Goal: Task Accomplishment & Management: Complete application form

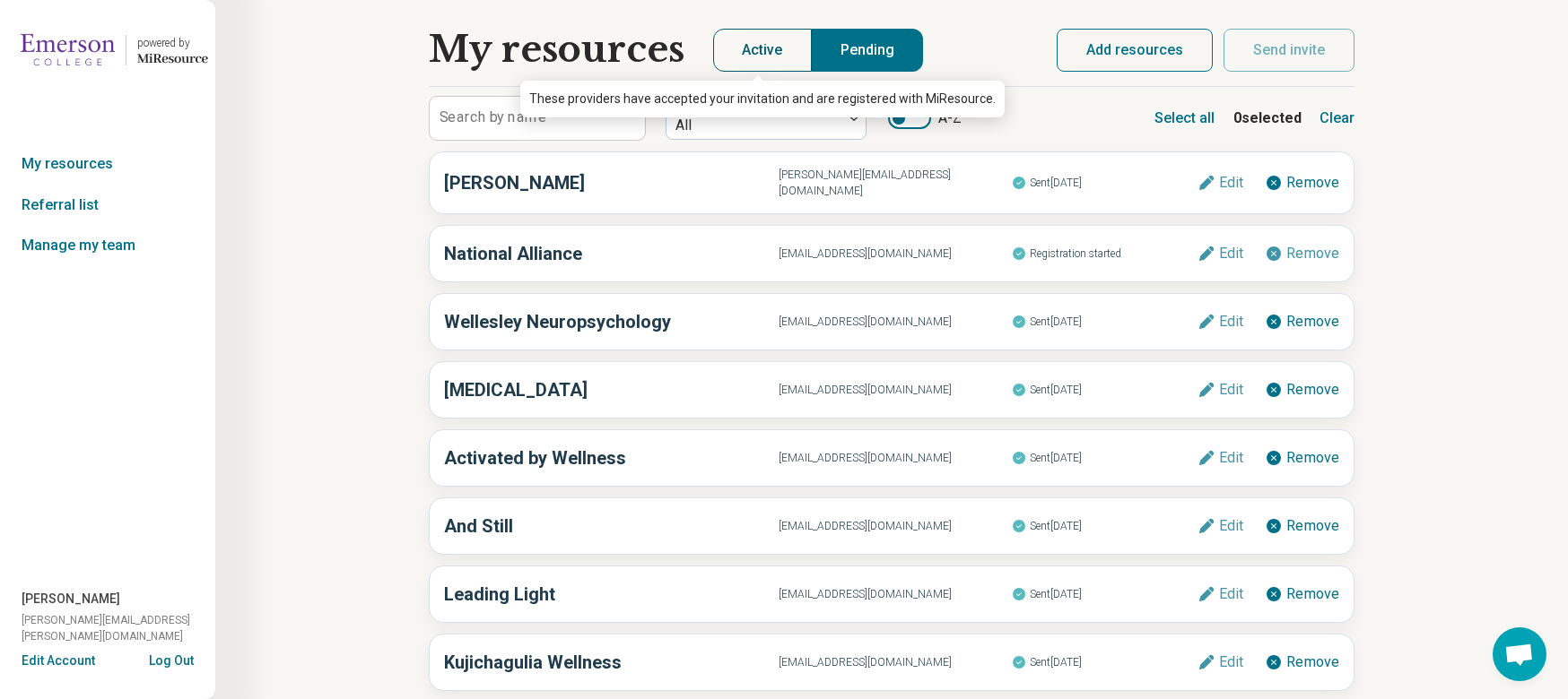
click at [771, 62] on button "Active" at bounding box center [762, 50] width 98 height 43
click at [788, 42] on button "Active" at bounding box center [762, 50] width 98 height 43
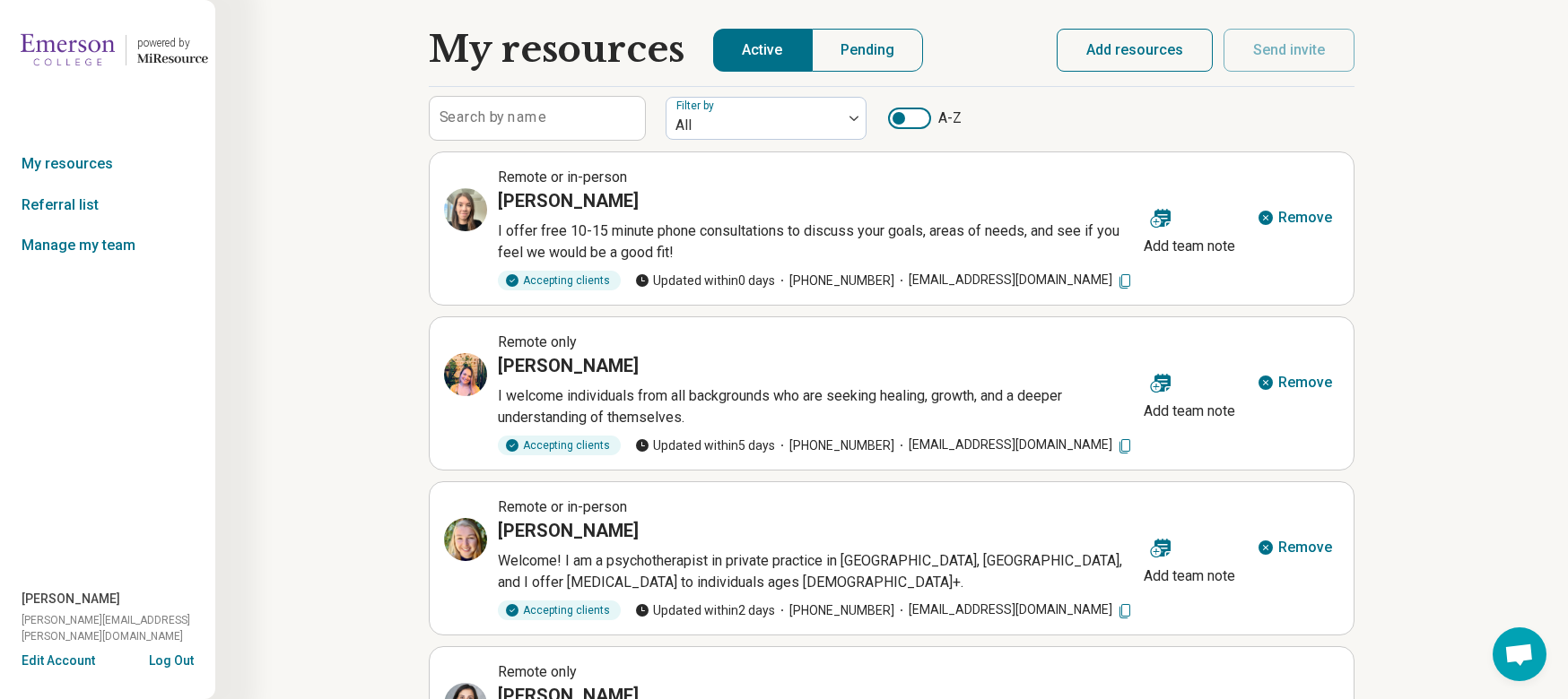
click at [491, 115] on label "Search by name" at bounding box center [493, 117] width 107 height 15
click at [491, 115] on input "Search by name" at bounding box center [537, 117] width 215 height 43
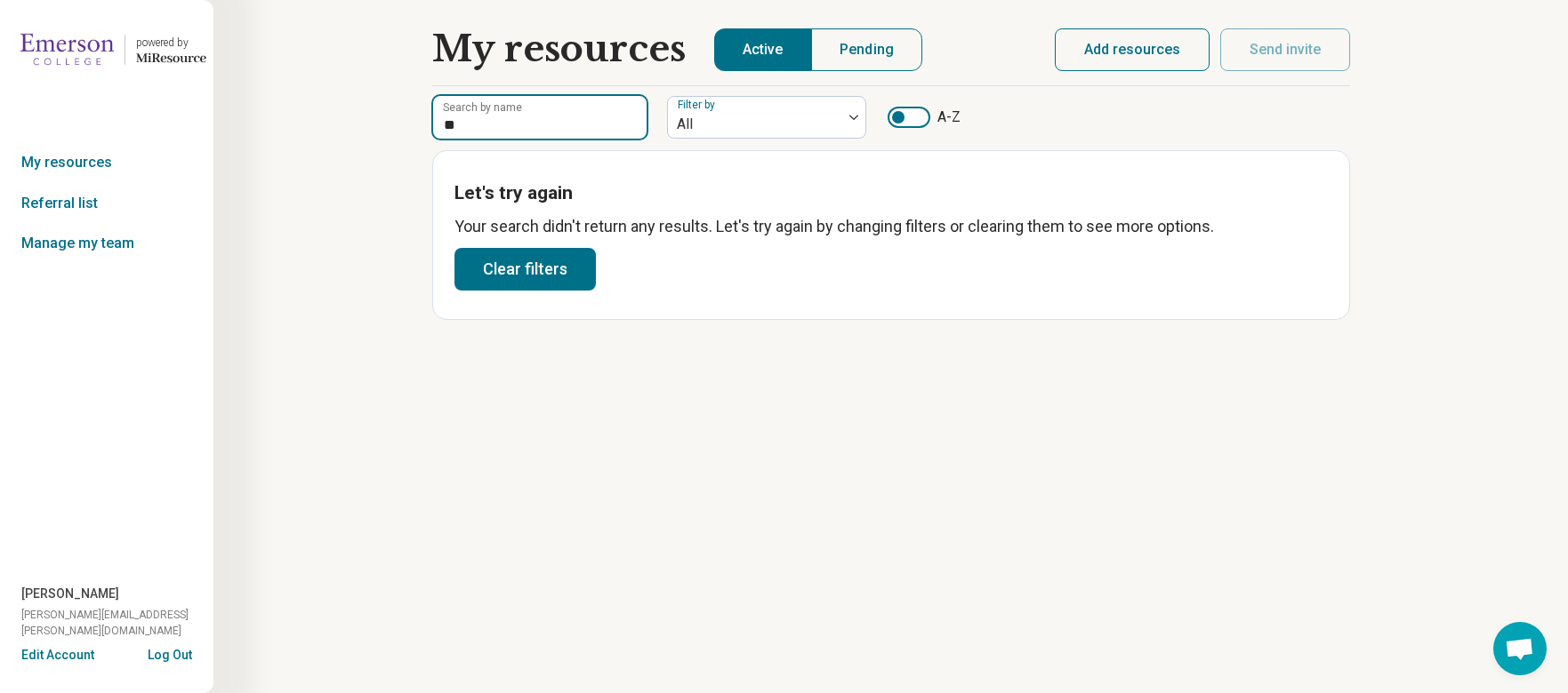
type input "*"
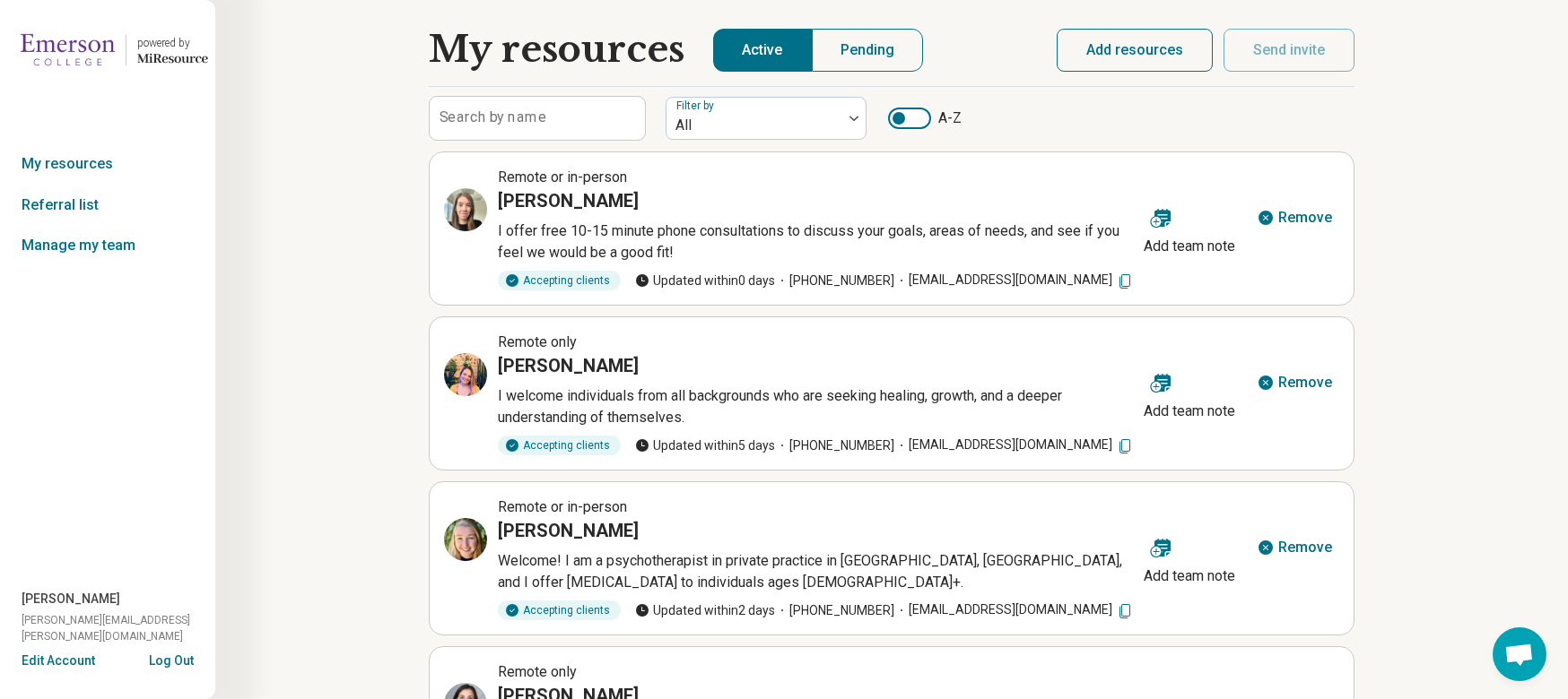
click at [1144, 34] on button "Add resources" at bounding box center [1134, 50] width 156 height 43
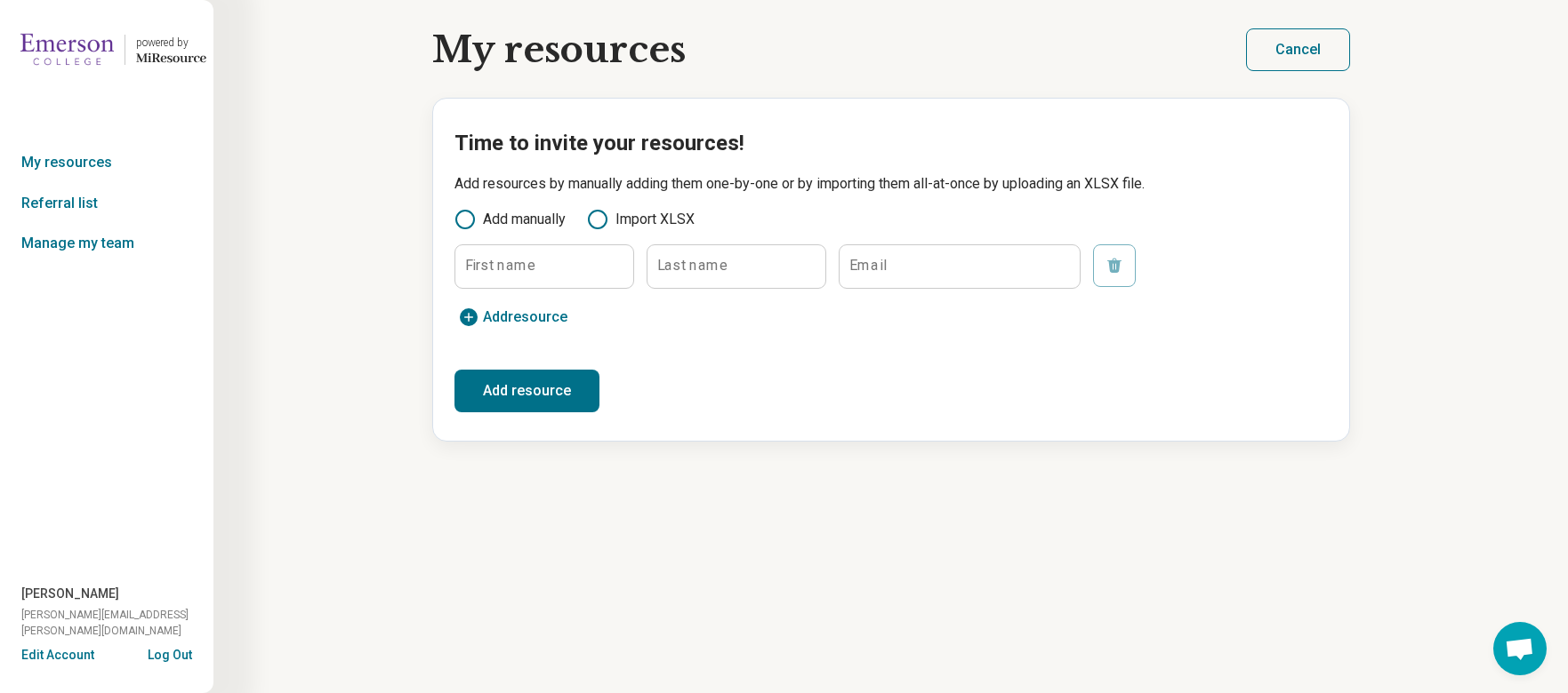
click at [507, 261] on label "First name" at bounding box center [500, 266] width 70 height 14
click at [507, 261] on input "First name" at bounding box center [543, 266] width 178 height 42
type input "******"
type input "********"
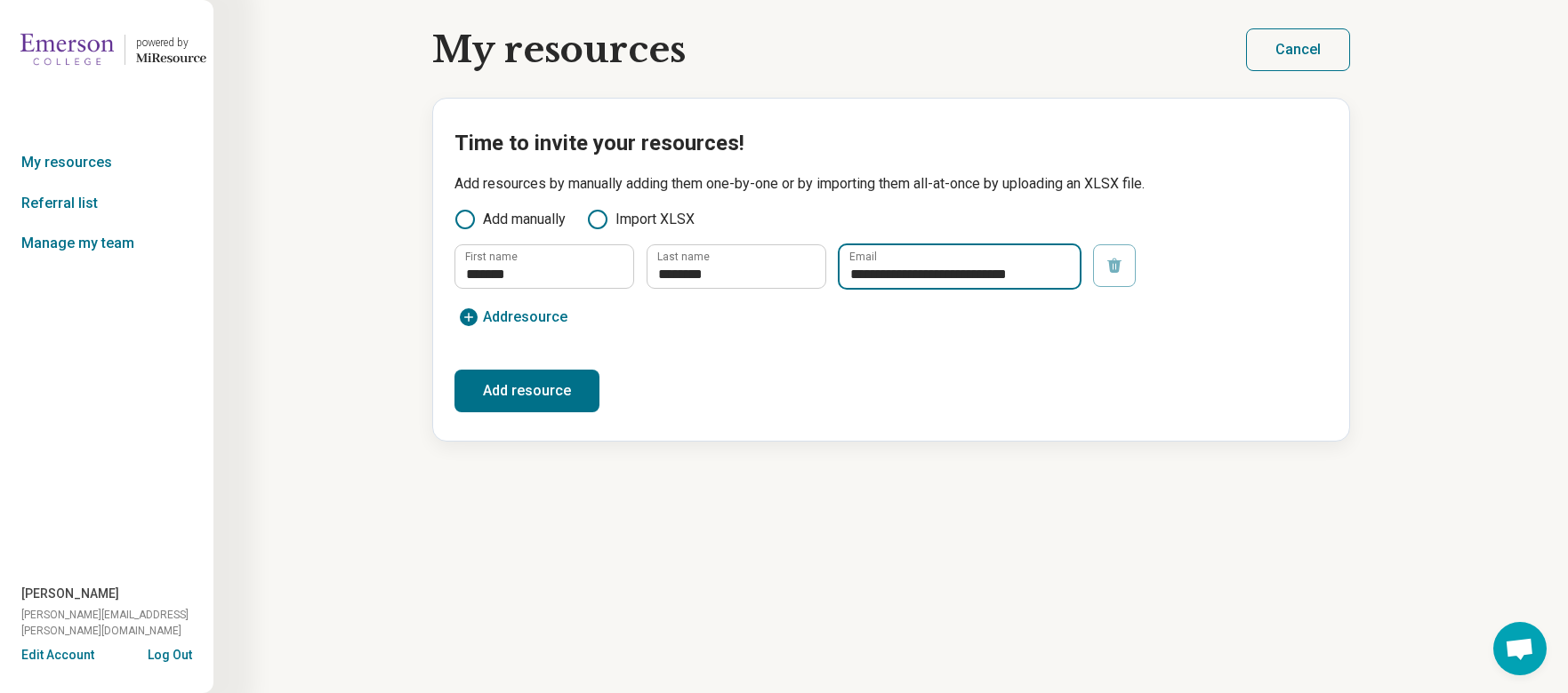
type input "**********"
click at [516, 398] on button "Add resource" at bounding box center [526, 391] width 145 height 42
click at [479, 388] on button "Add resource" at bounding box center [526, 391] width 145 height 42
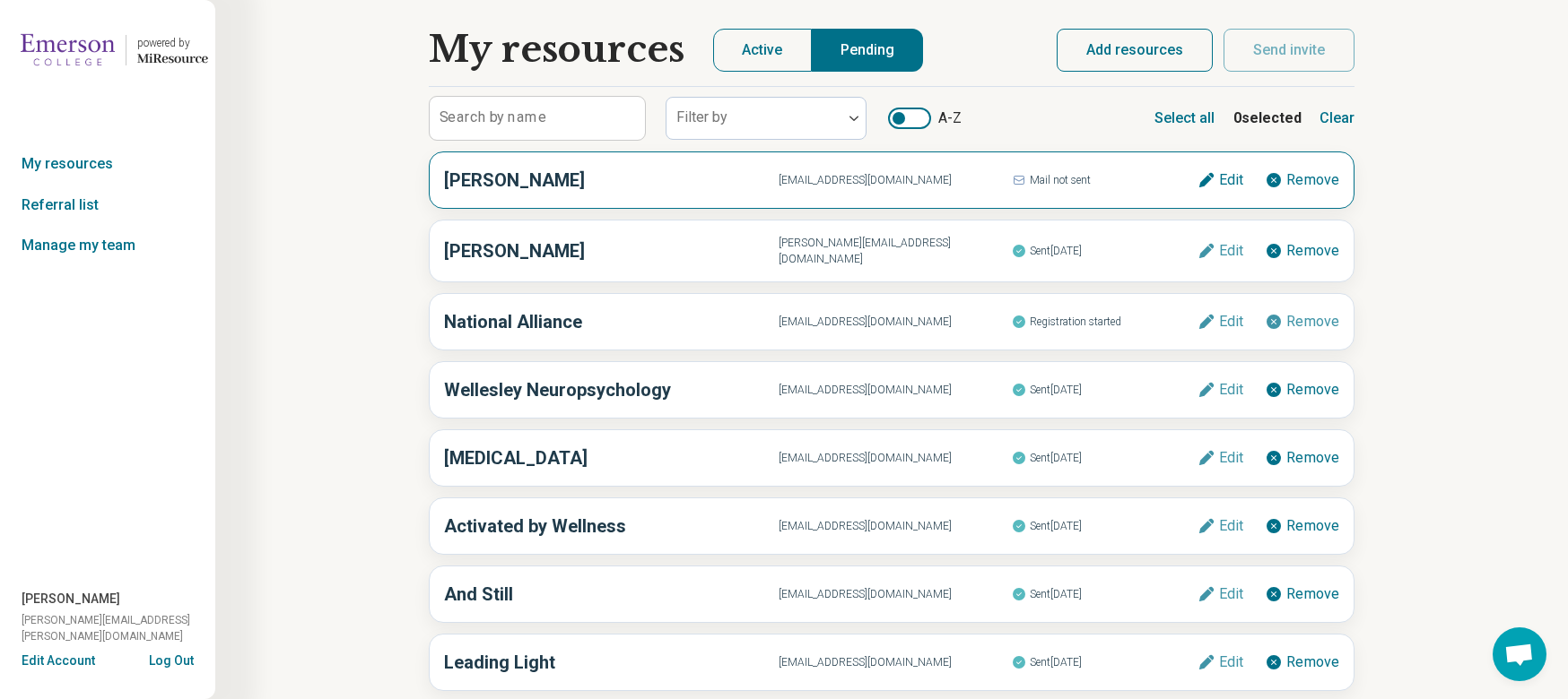
click at [1038, 194] on div "[PERSON_NAME] [EMAIL_ADDRESS][DOMAIN_NAME] Mail not sent Edit Remove" at bounding box center [891, 179] width 926 height 57
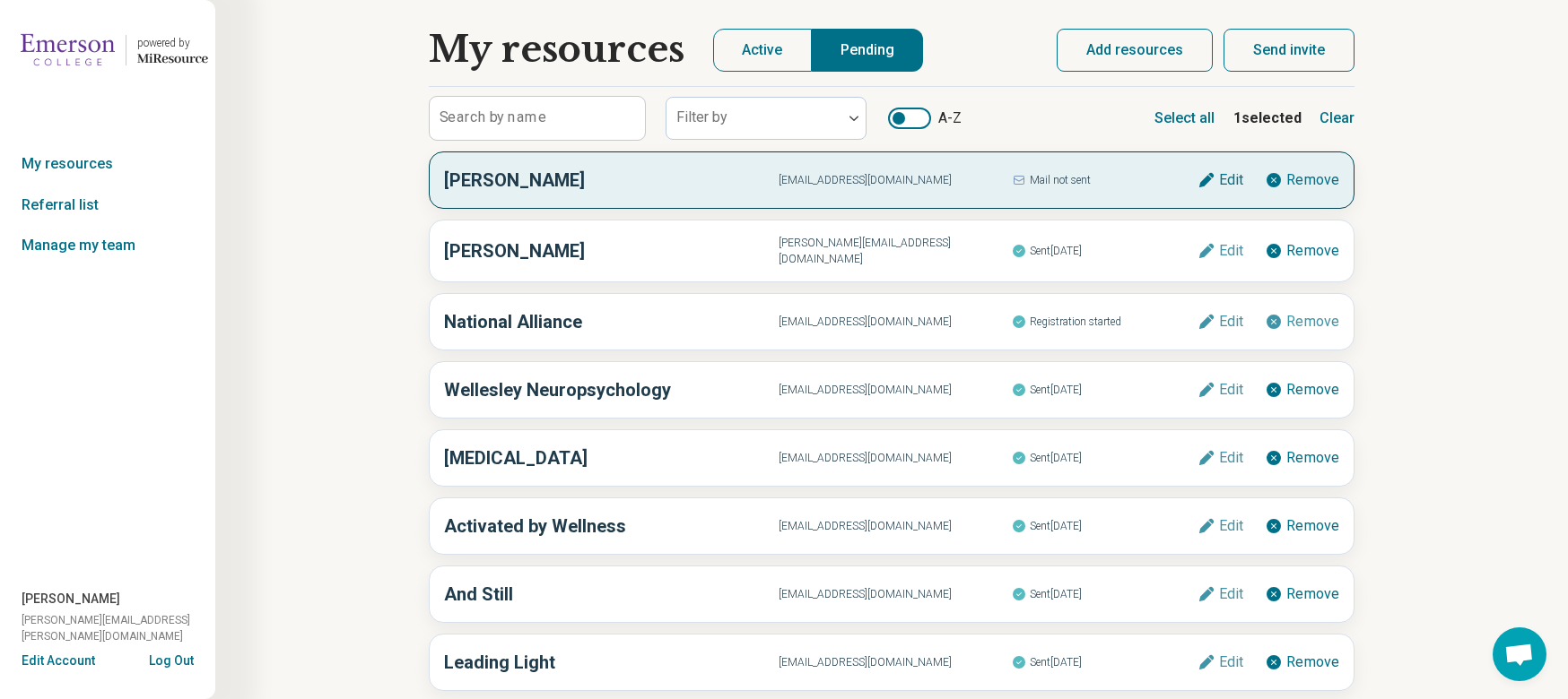
click at [1287, 46] on button "Send invite" at bounding box center [1289, 50] width 131 height 43
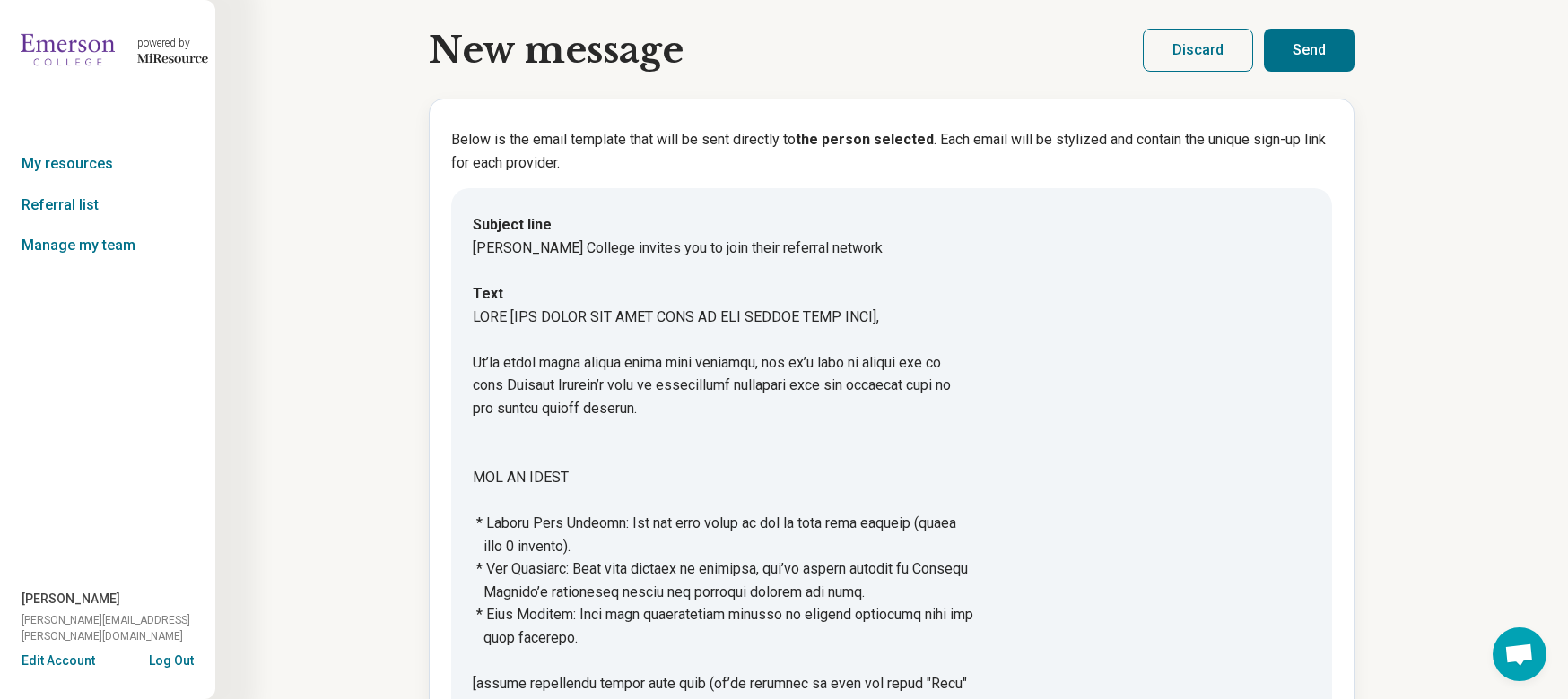
click at [1313, 46] on button "Send" at bounding box center [1308, 50] width 90 height 43
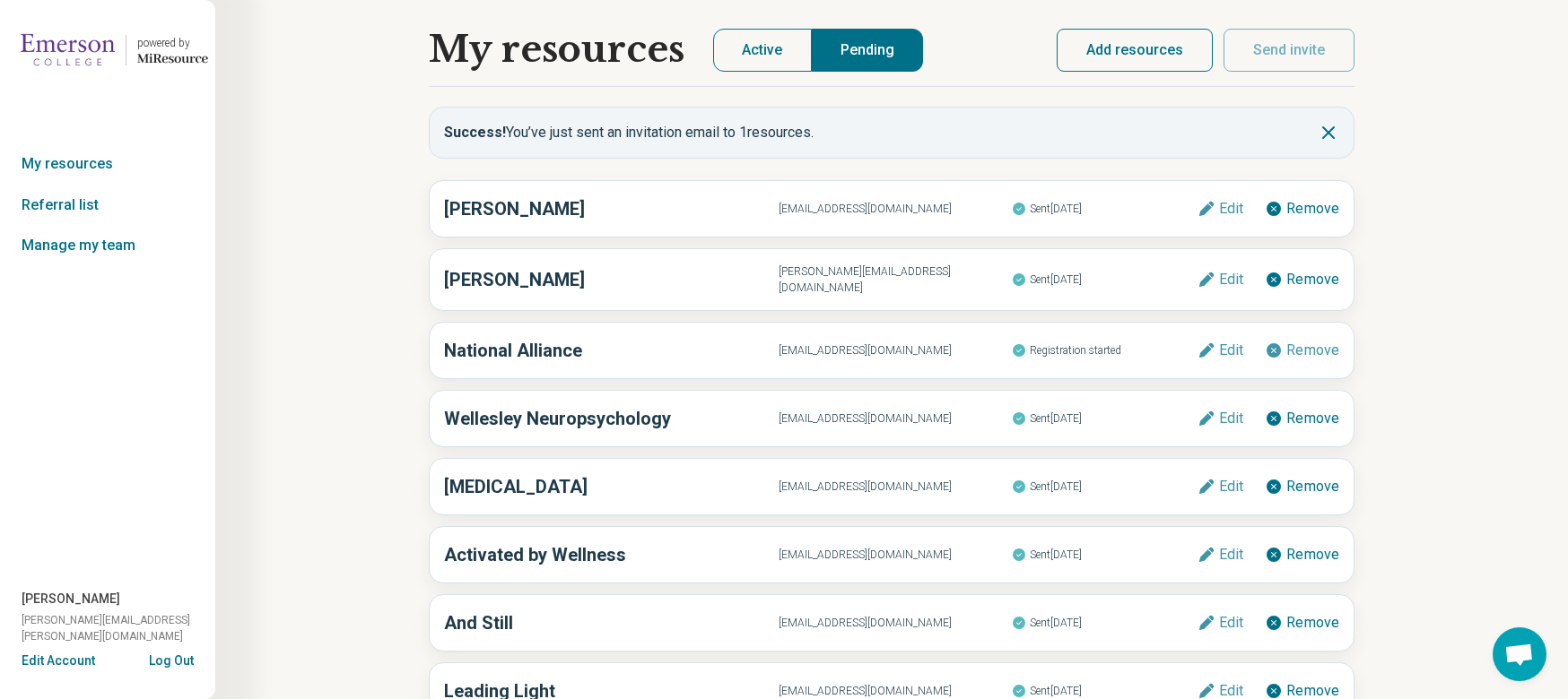
click at [1155, 51] on button "Add resources" at bounding box center [1134, 50] width 156 height 43
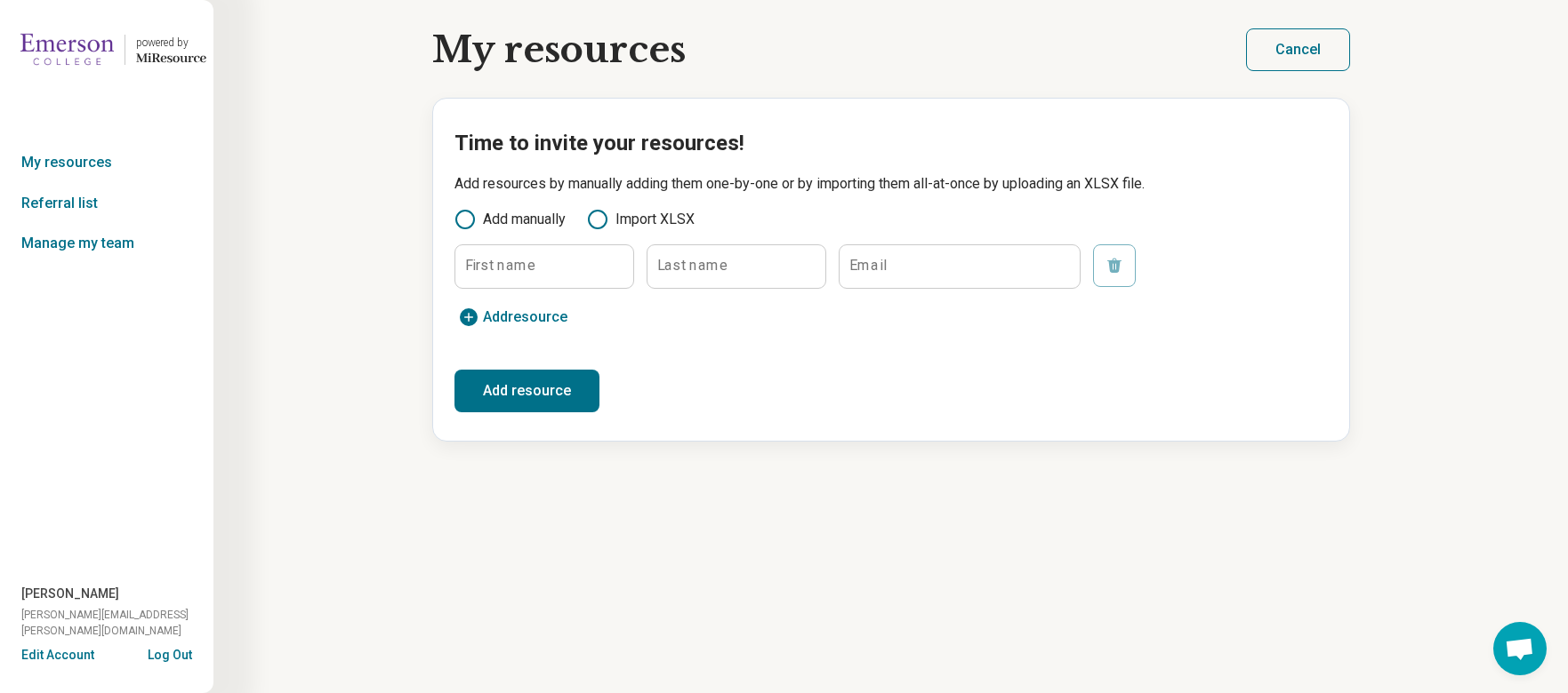
click at [521, 269] on label "First name" at bounding box center [500, 266] width 70 height 14
click at [521, 269] on input "First name" at bounding box center [543, 266] width 178 height 42
type input "*****"
type input "******"
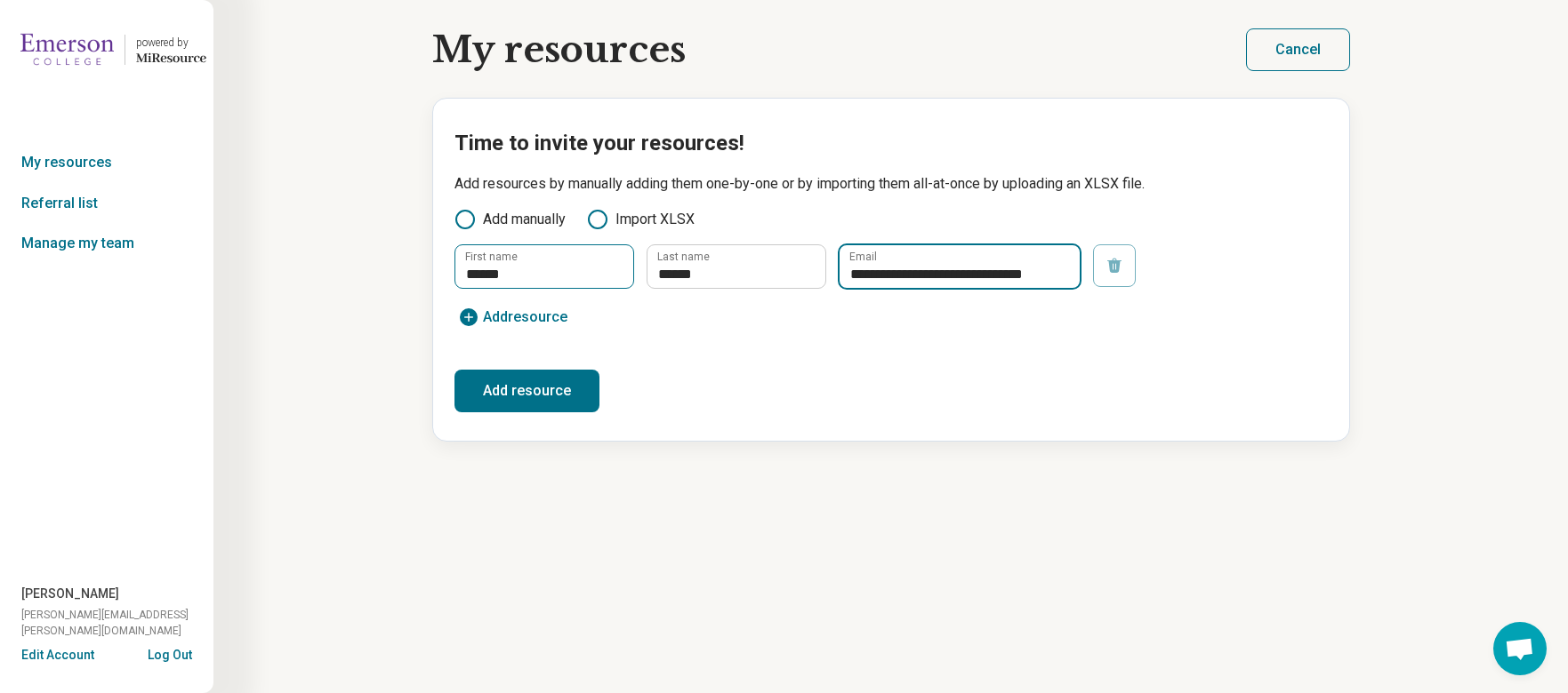
scroll to position [0, 2]
type input "**********"
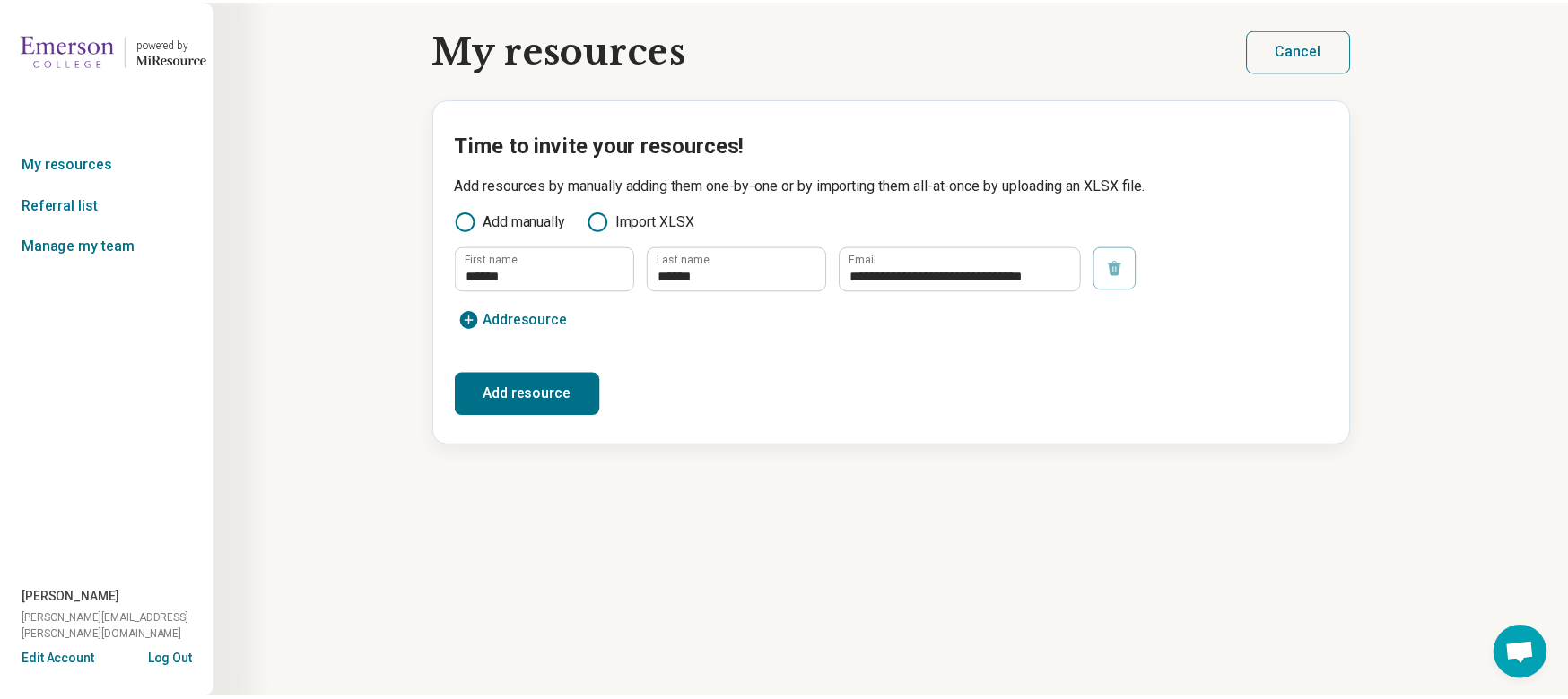
scroll to position [0, 0]
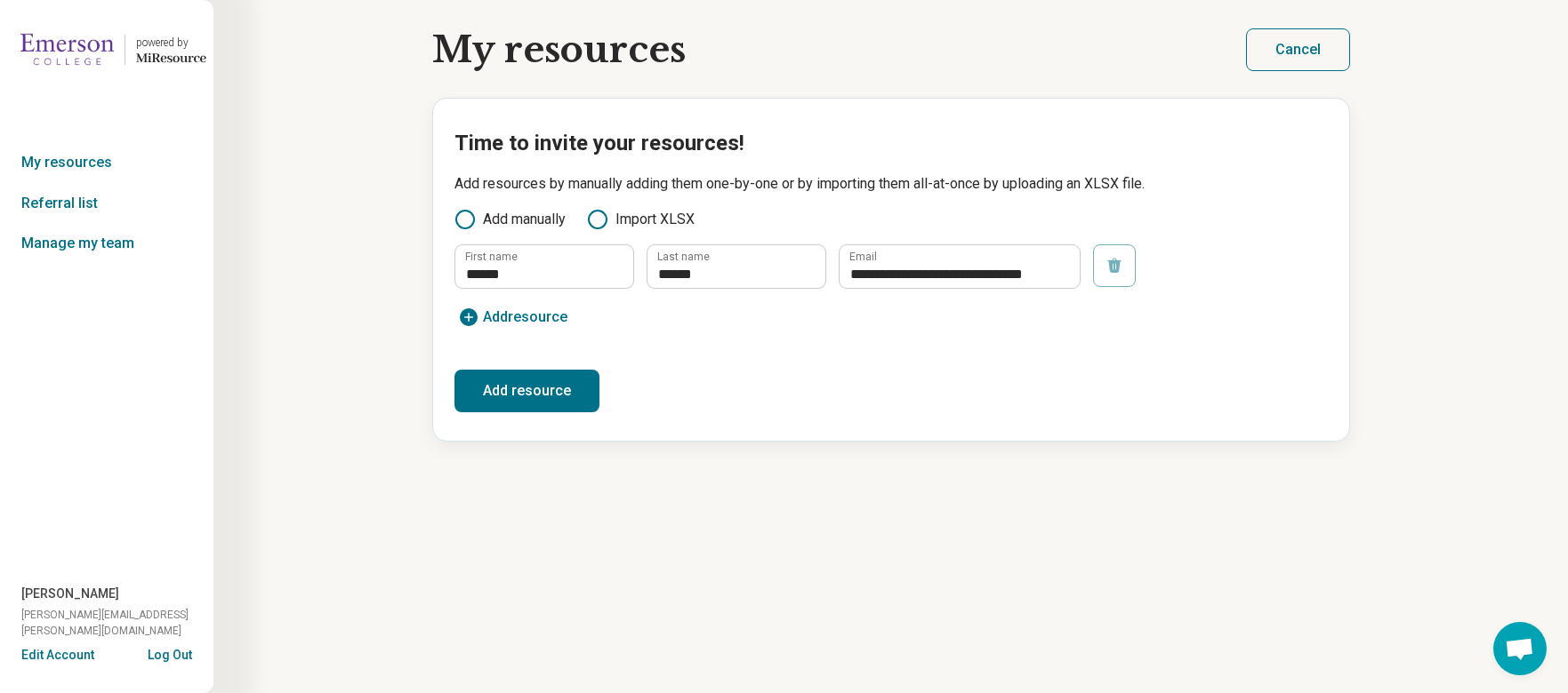
click at [561, 400] on button "Add resource" at bounding box center [526, 391] width 145 height 42
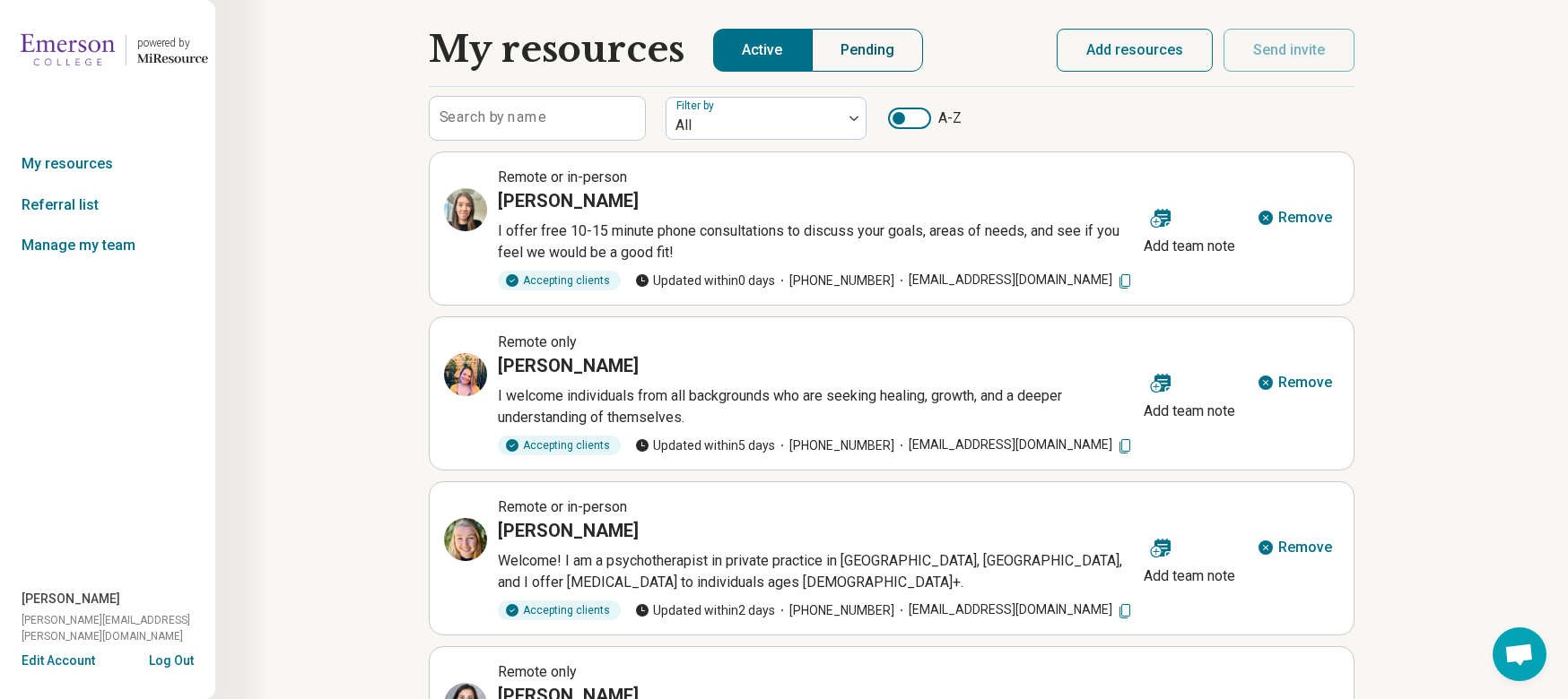
click at [875, 62] on button "Pending" at bounding box center [867, 50] width 112 height 43
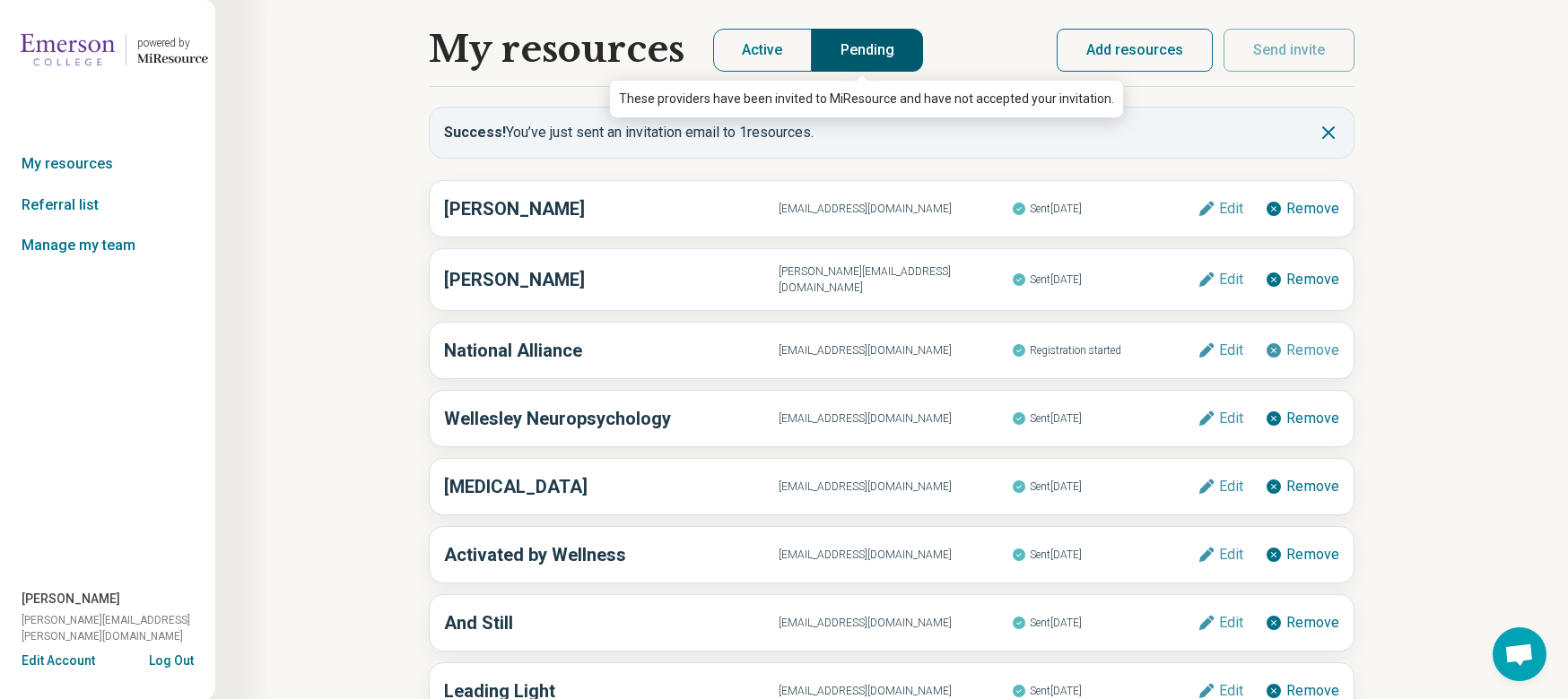
click at [851, 58] on button "Pending" at bounding box center [867, 50] width 112 height 43
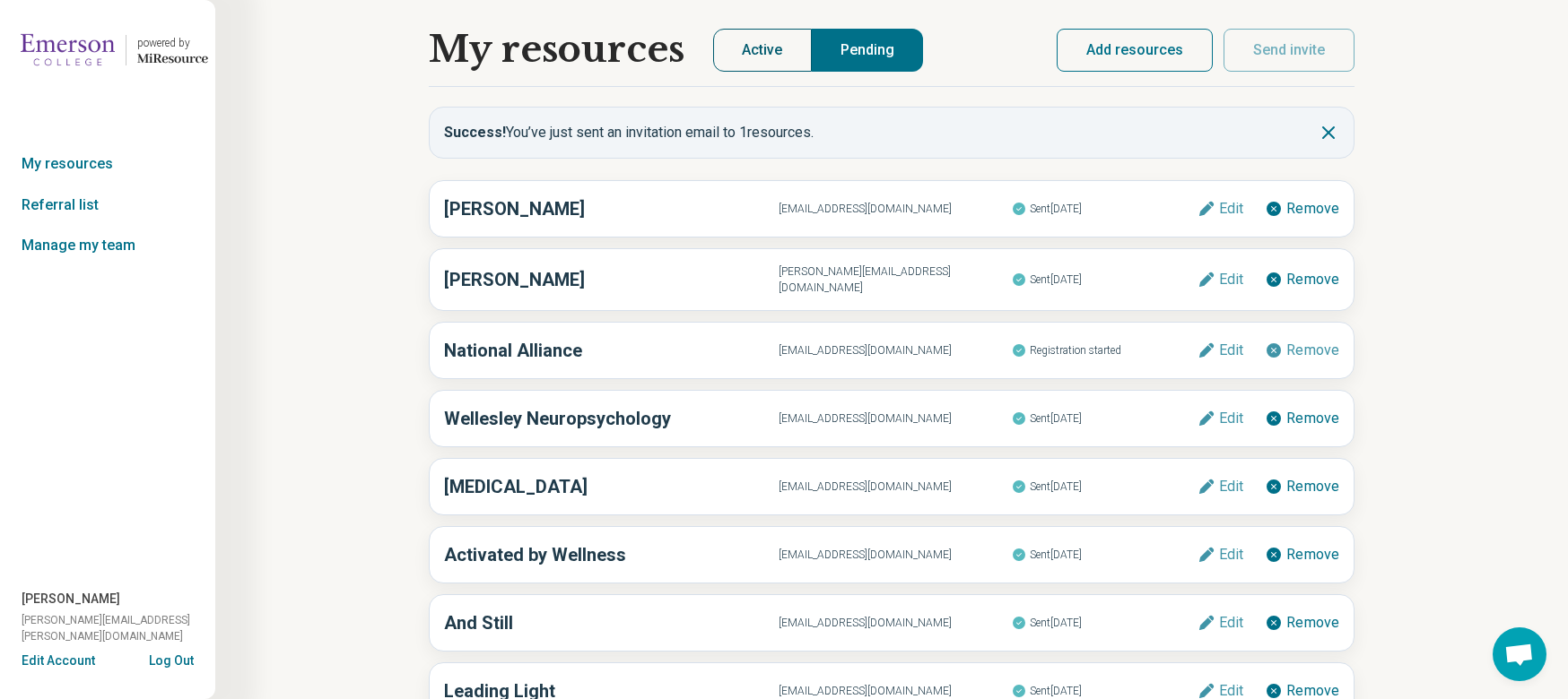
click at [748, 55] on button "Active" at bounding box center [762, 50] width 98 height 43
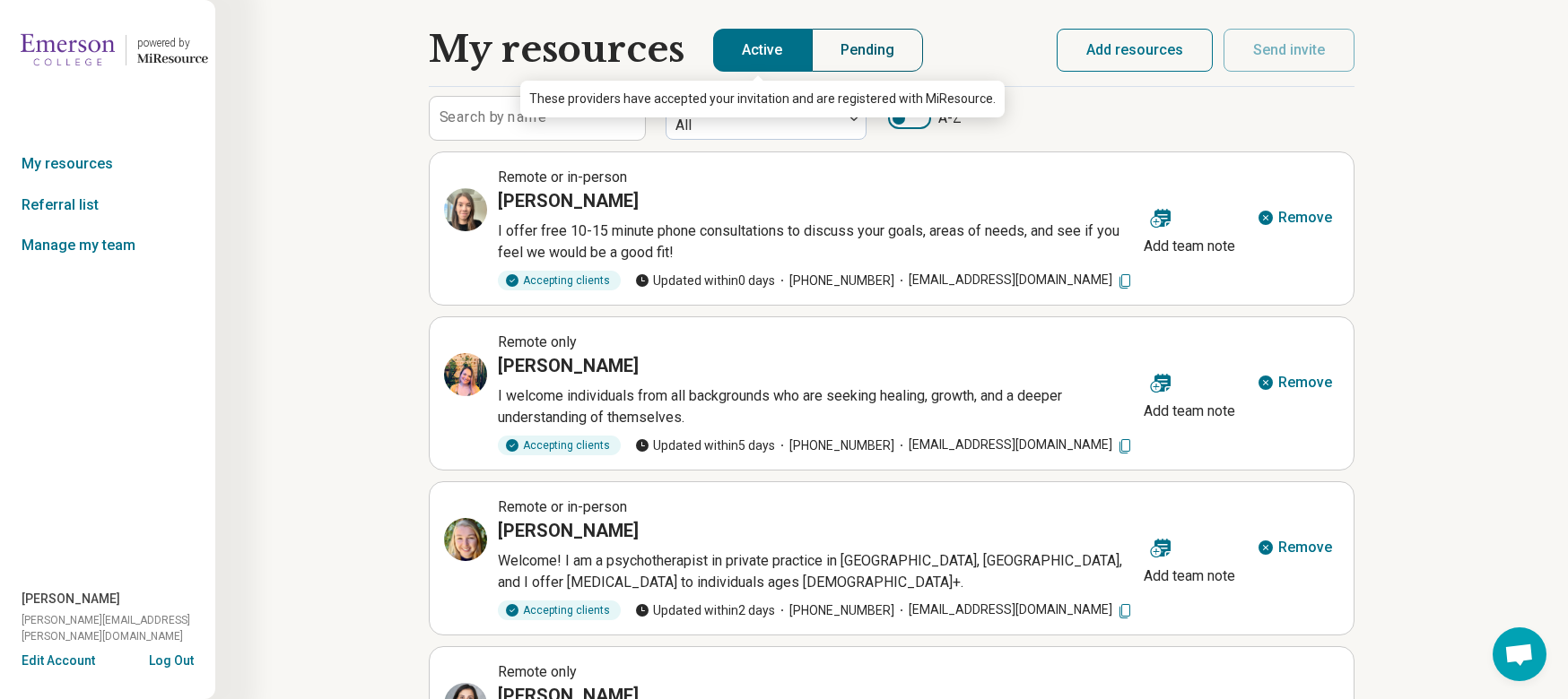
click at [853, 44] on button "Pending" at bounding box center [867, 50] width 112 height 43
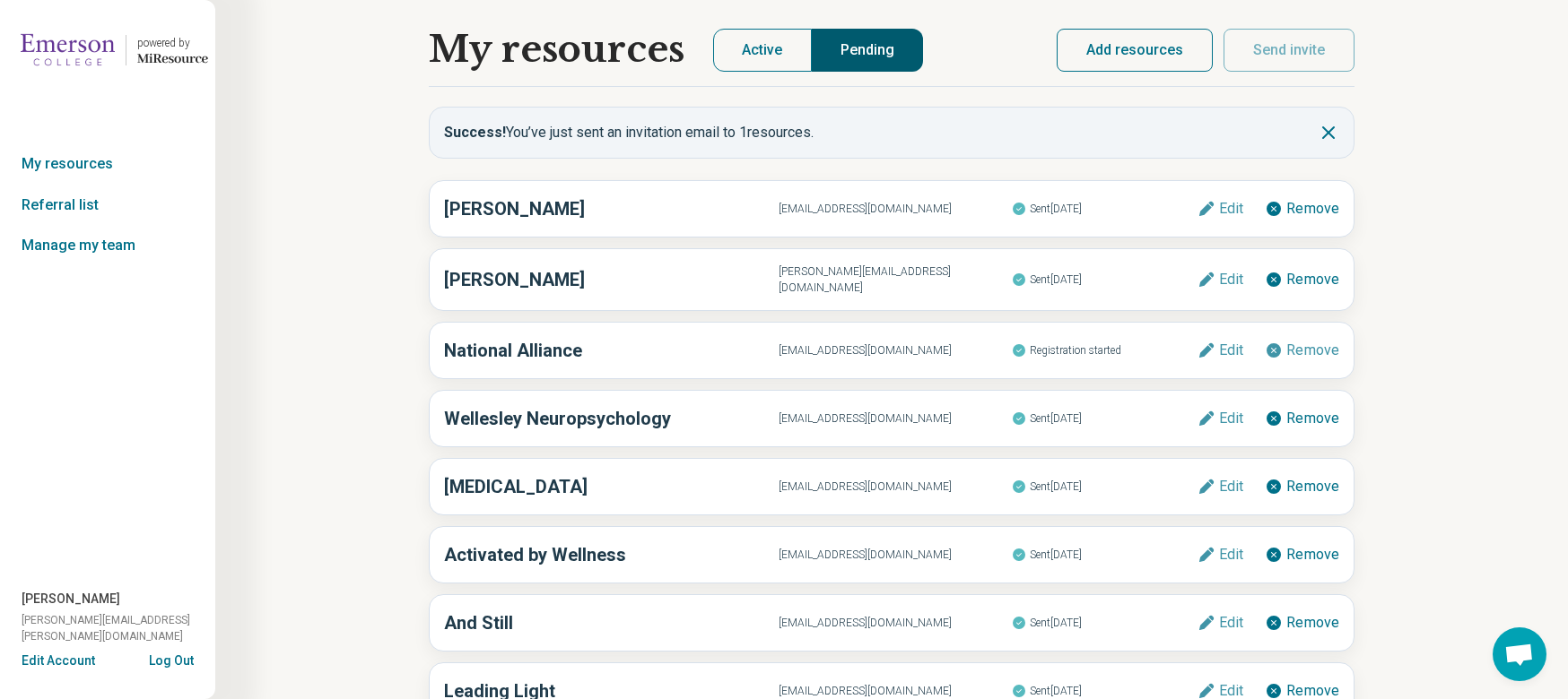
click at [872, 67] on button "Pending" at bounding box center [867, 50] width 112 height 43
click at [867, 65] on button "Pending" at bounding box center [867, 50] width 112 height 43
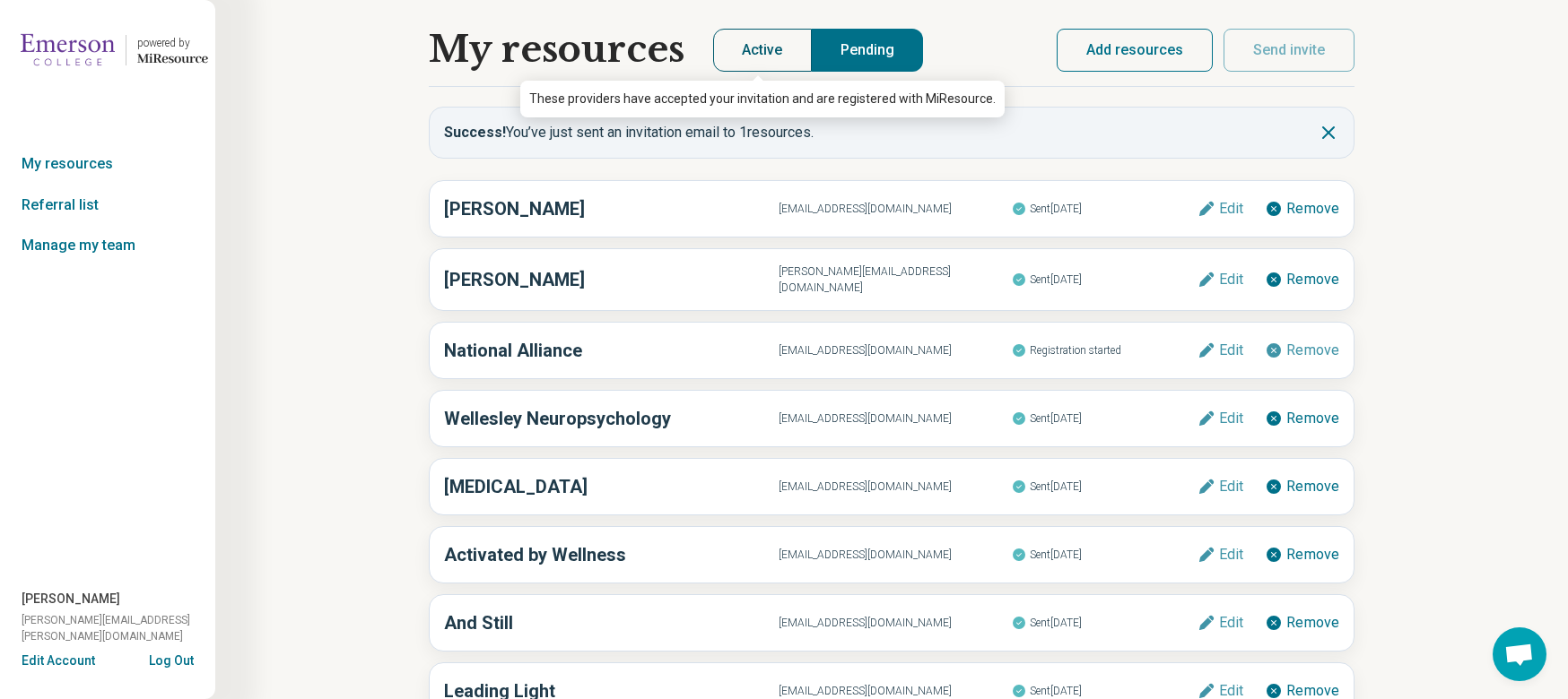
click at [779, 58] on button "Active" at bounding box center [762, 50] width 98 height 43
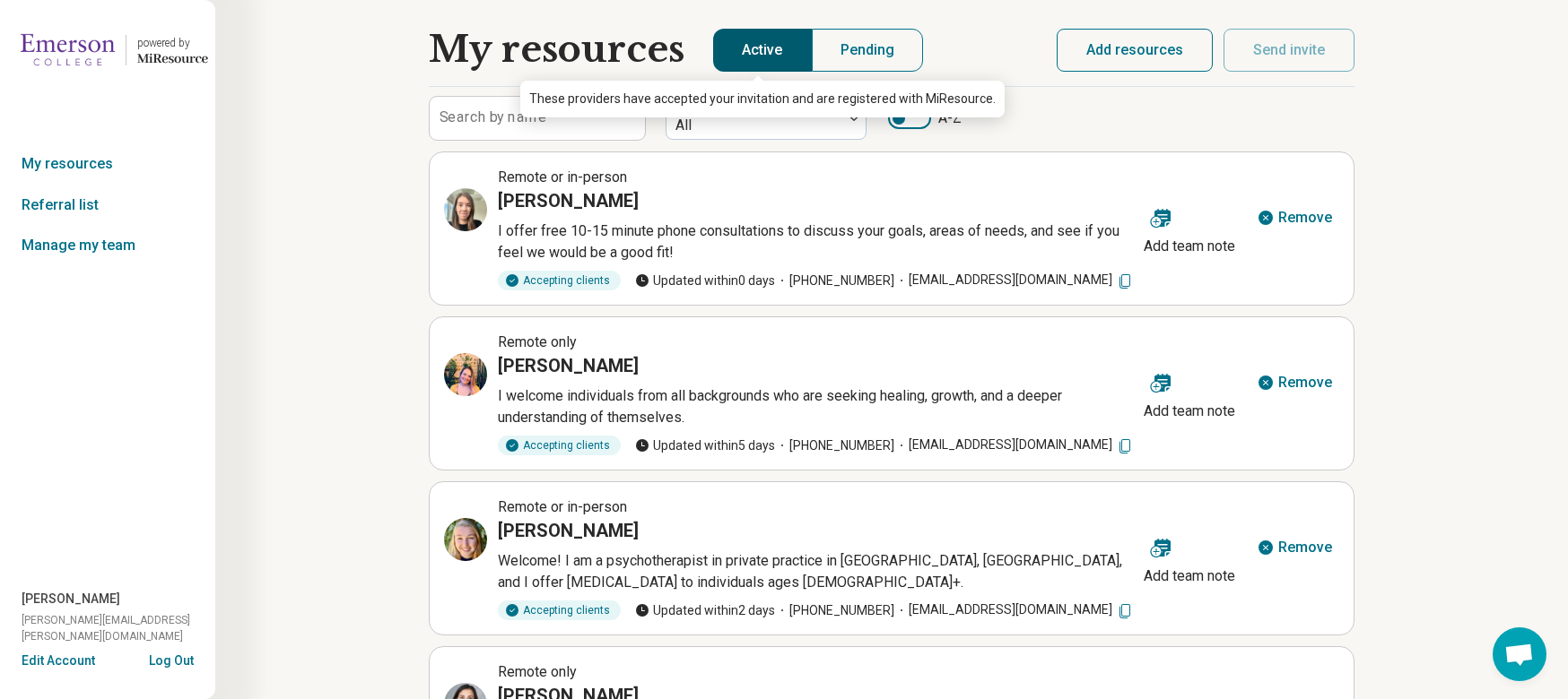
click at [779, 58] on button "Active" at bounding box center [762, 50] width 98 height 43
click at [864, 49] on button "Pending" at bounding box center [867, 50] width 112 height 43
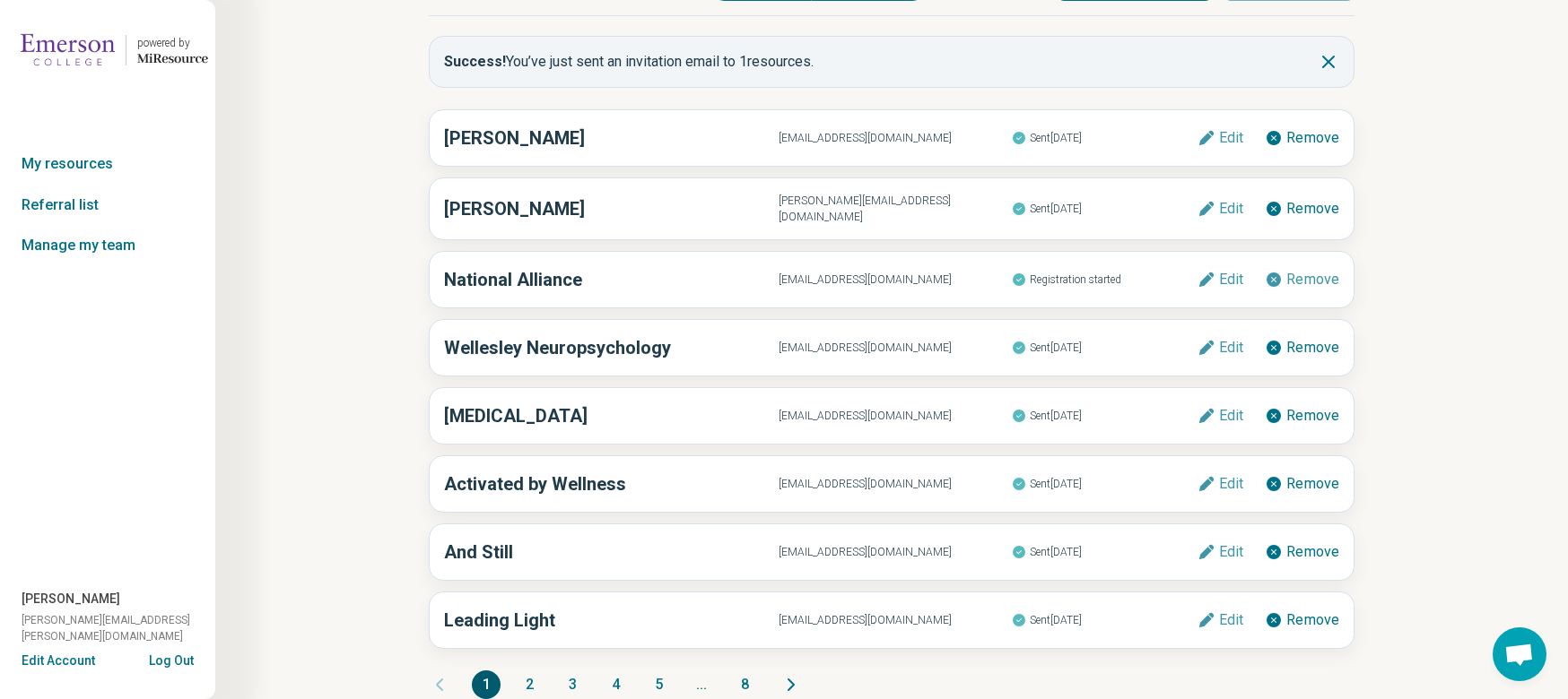
scroll to position [94, 0]
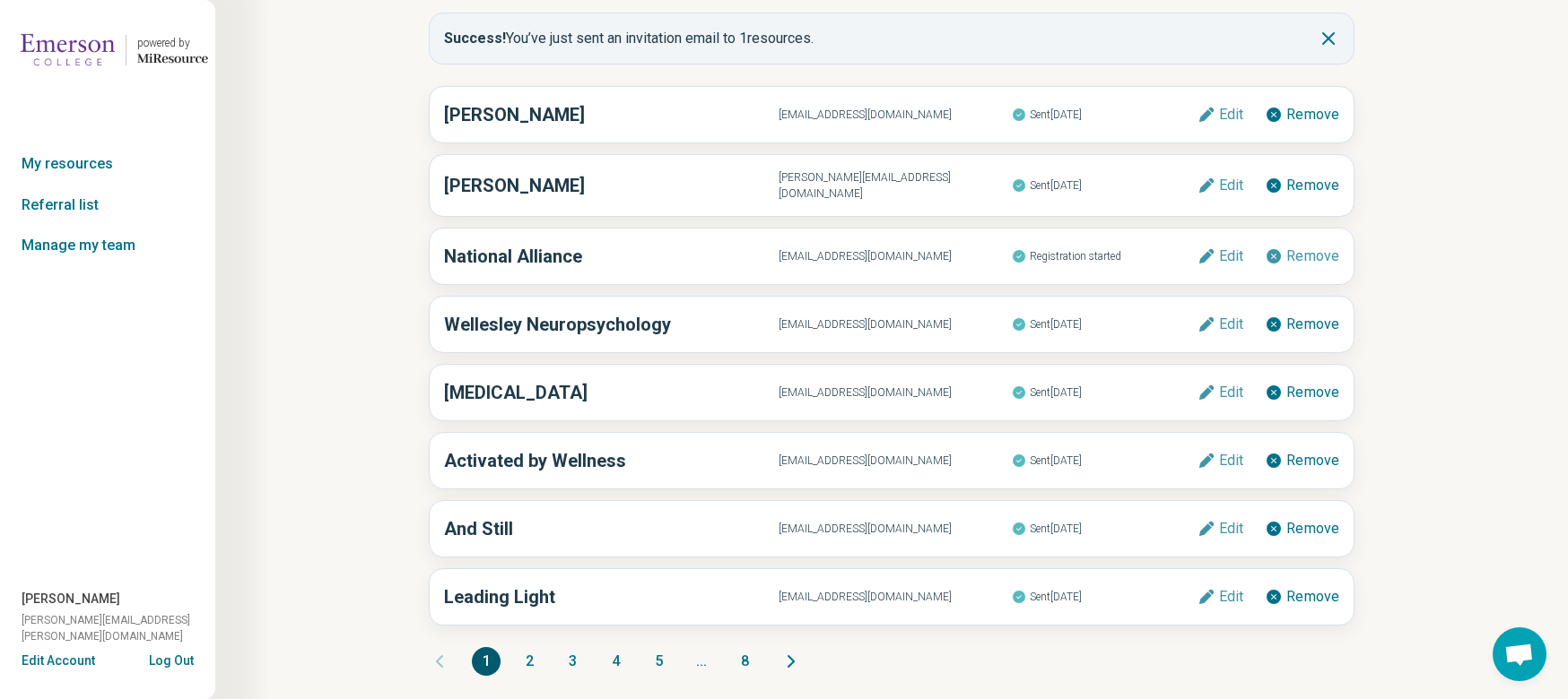
click at [535, 649] on button "2" at bounding box center [529, 662] width 29 height 29
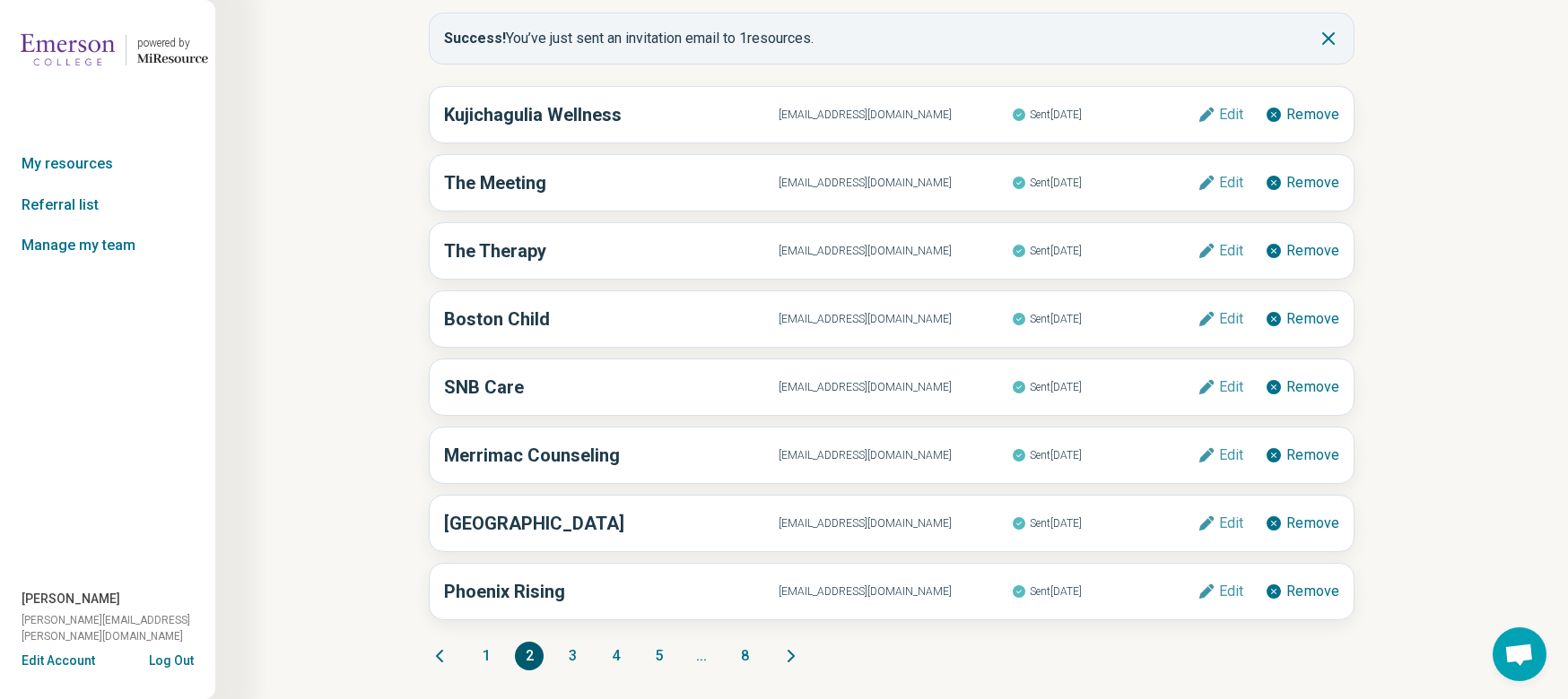
scroll to position [93, 0]
click at [489, 662] on button "1" at bounding box center [486, 657] width 29 height 29
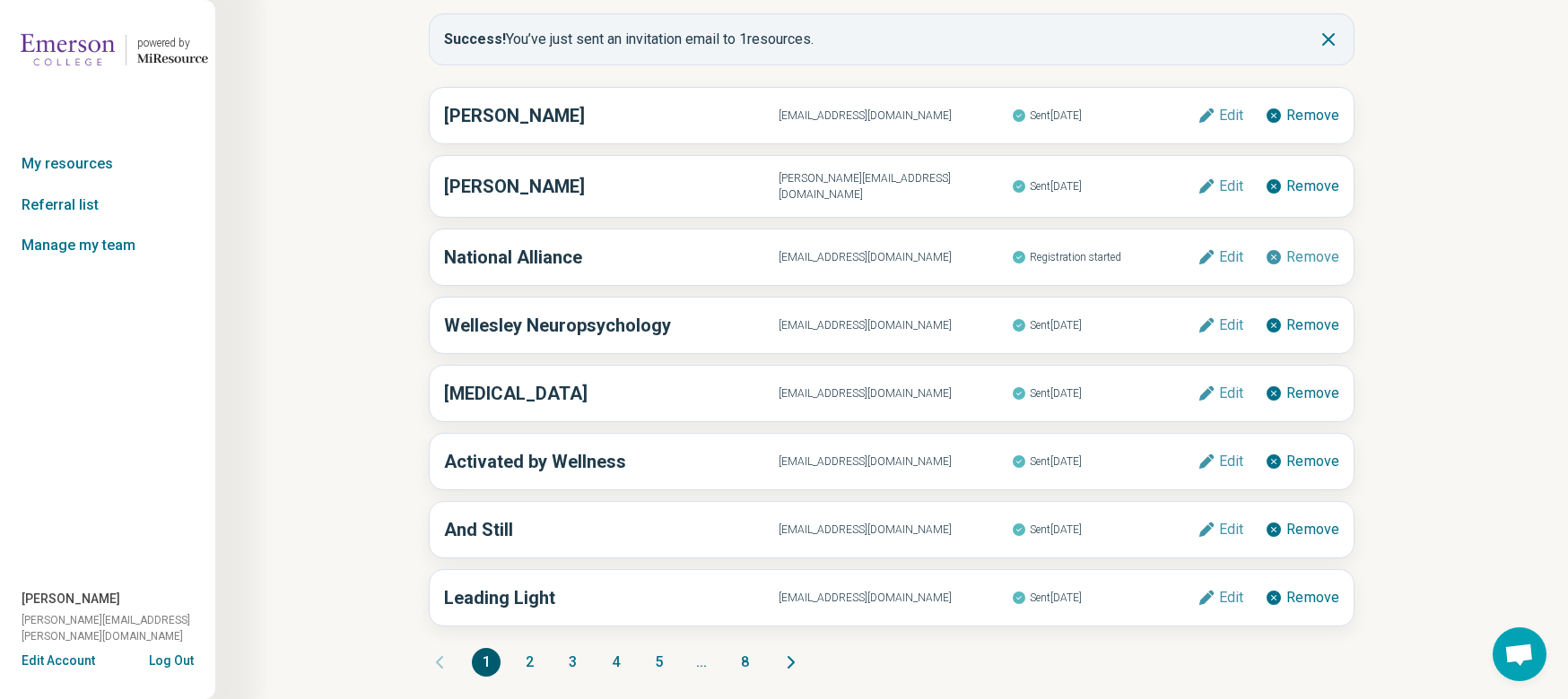
scroll to position [0, 0]
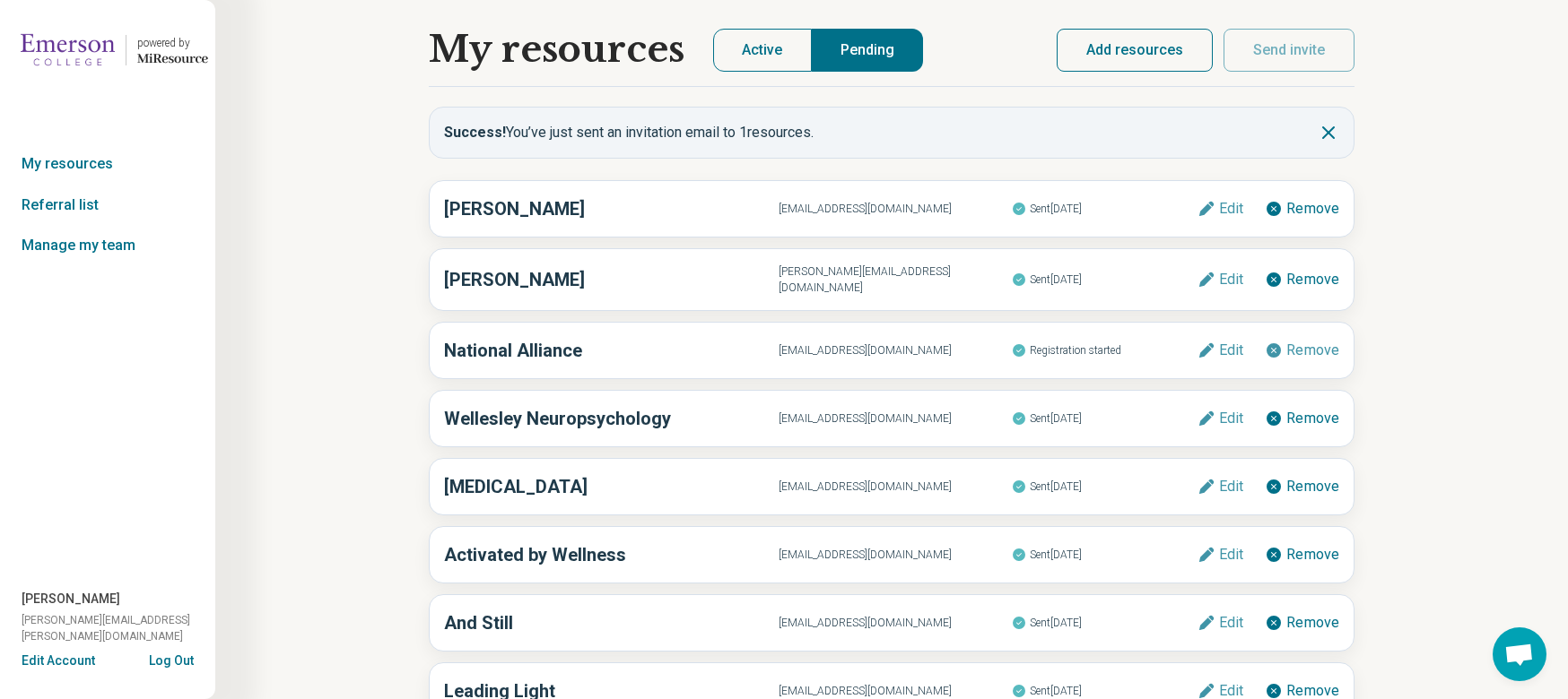
click at [79, 55] on img at bounding box center [67, 50] width 94 height 43
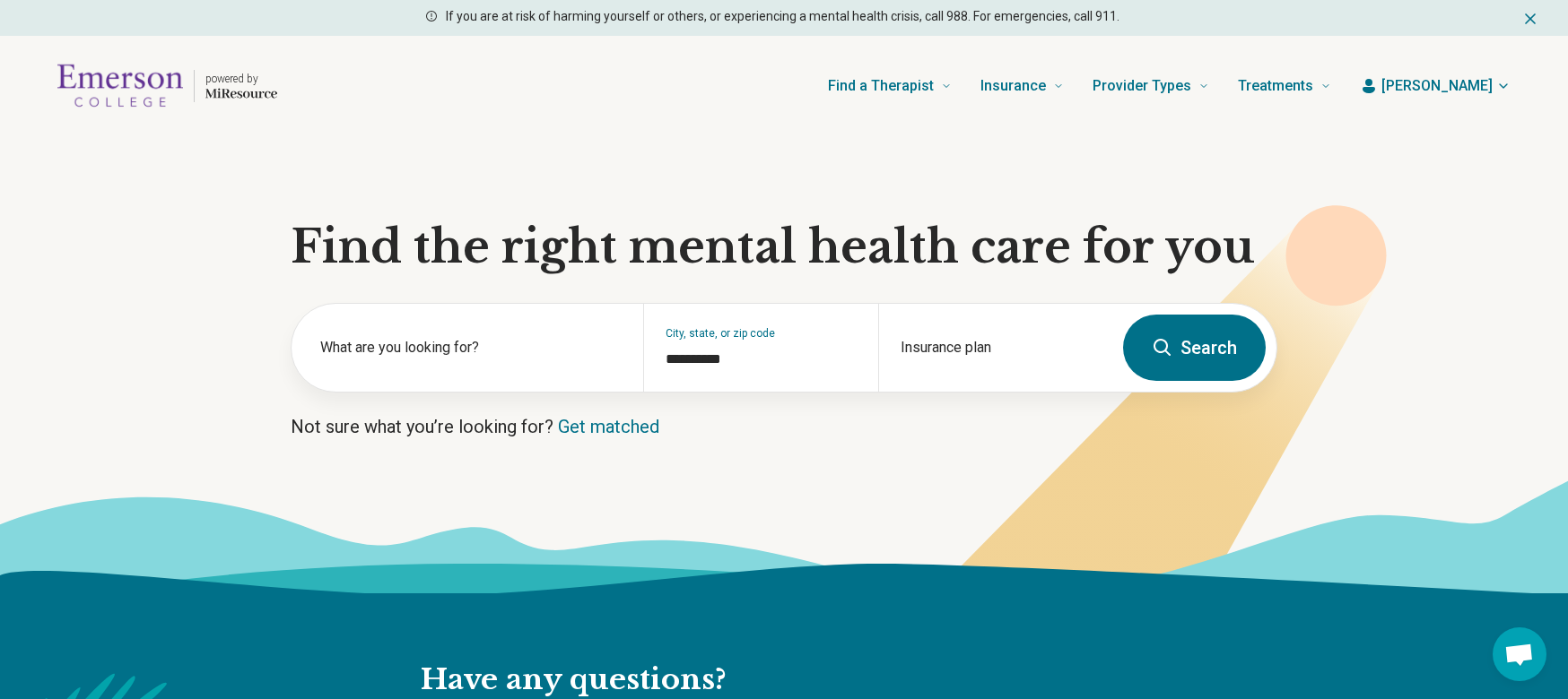
click at [1196, 339] on button "Search" at bounding box center [1194, 348] width 143 height 66
